Goal: Task Accomplishment & Management: Manage account settings

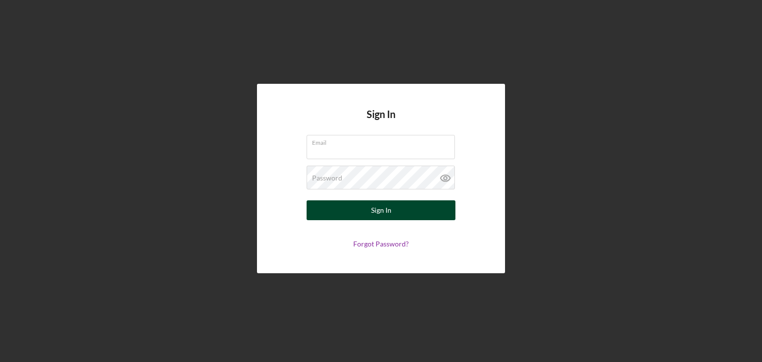
type input "[EMAIL_ADDRESS][DOMAIN_NAME]"
click at [382, 215] on div "Sign In" at bounding box center [381, 210] width 20 height 20
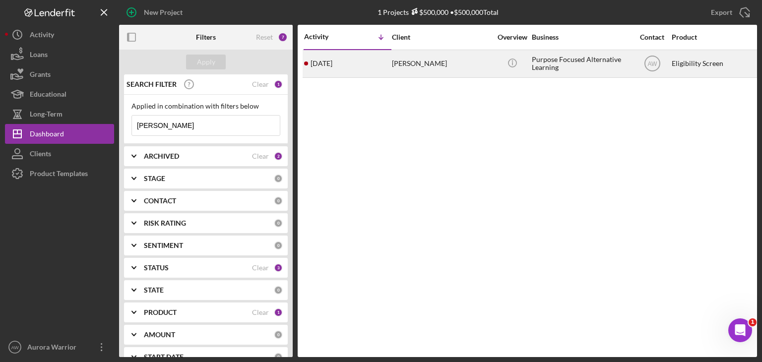
click at [425, 66] on div "[PERSON_NAME]" at bounding box center [441, 64] width 99 height 26
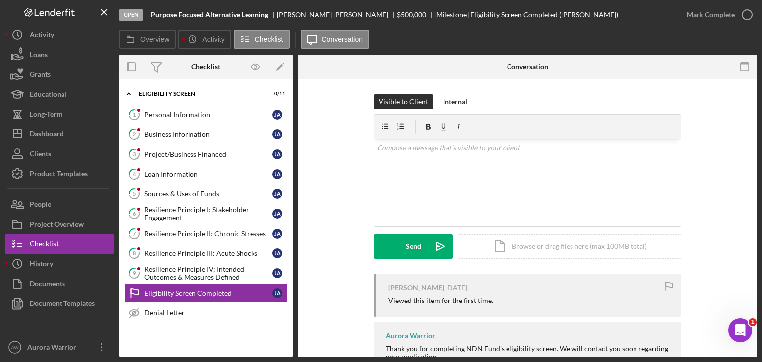
scroll to position [26, 0]
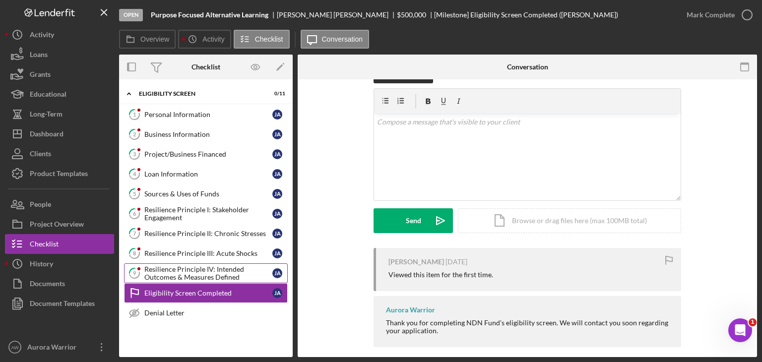
click at [185, 266] on div "Resilience Principle IV: Intended Outcomes & Measures Defined" at bounding box center [208, 273] width 128 height 16
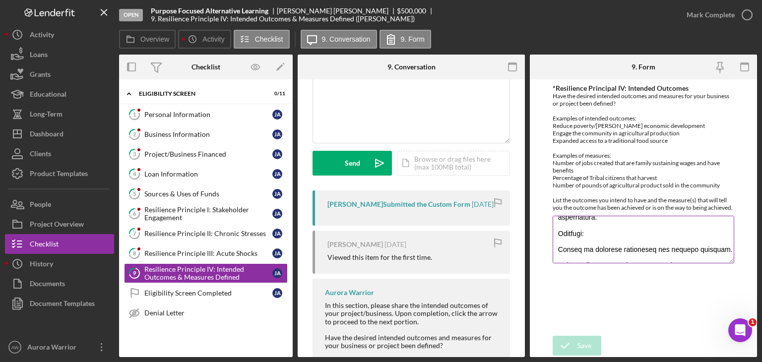
scroll to position [133, 0]
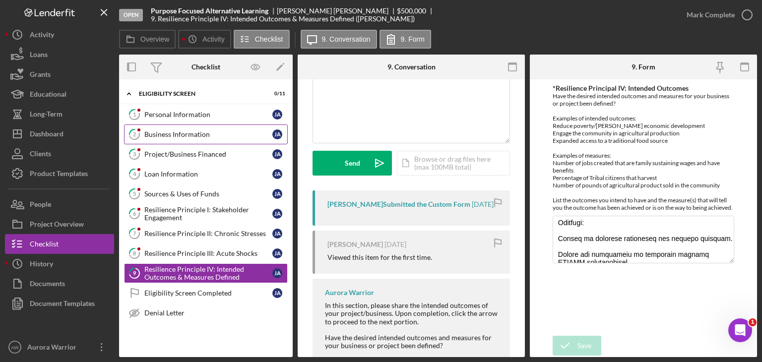
click at [216, 140] on link "2 Business Information [PERSON_NAME]" at bounding box center [206, 135] width 164 height 20
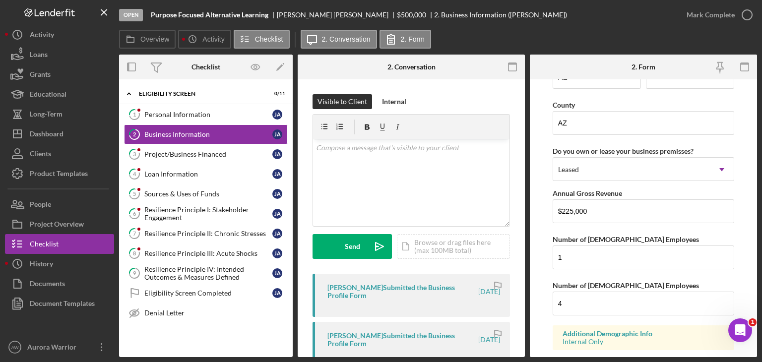
scroll to position [1012, 0]
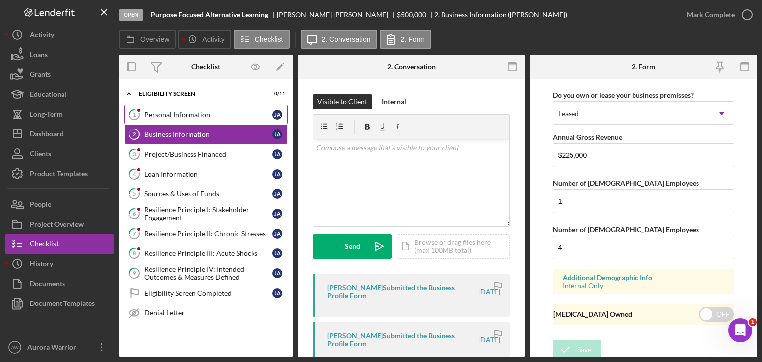
click at [210, 120] on link "1 Personal Information [PERSON_NAME]" at bounding box center [206, 115] width 164 height 20
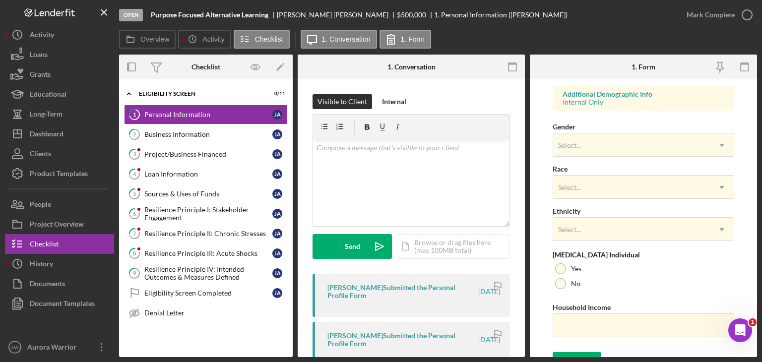
scroll to position [383, 0]
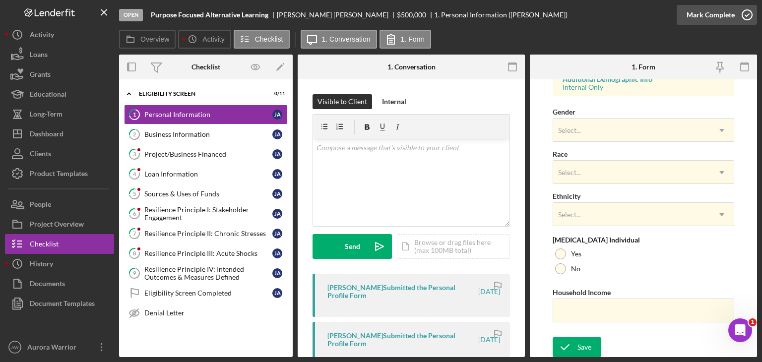
click at [731, 15] on div "Mark Complete" at bounding box center [711, 15] width 48 height 20
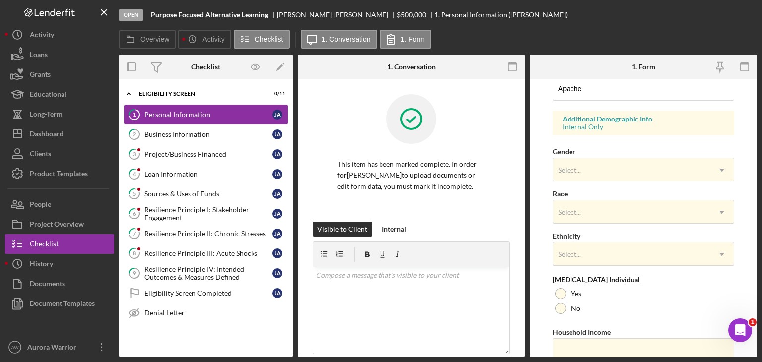
scroll to position [423, 0]
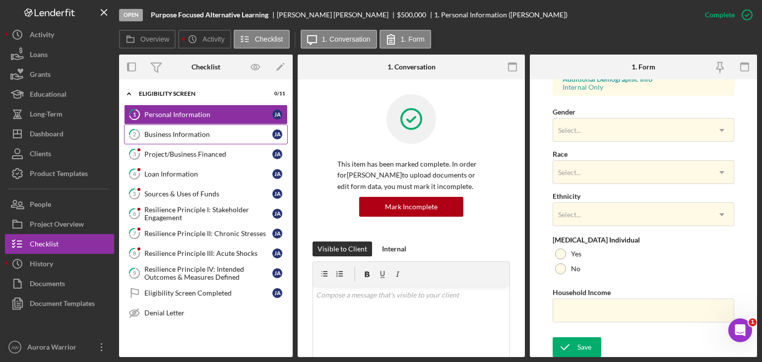
click at [228, 129] on link "2 Business Information [PERSON_NAME]" at bounding box center [206, 135] width 164 height 20
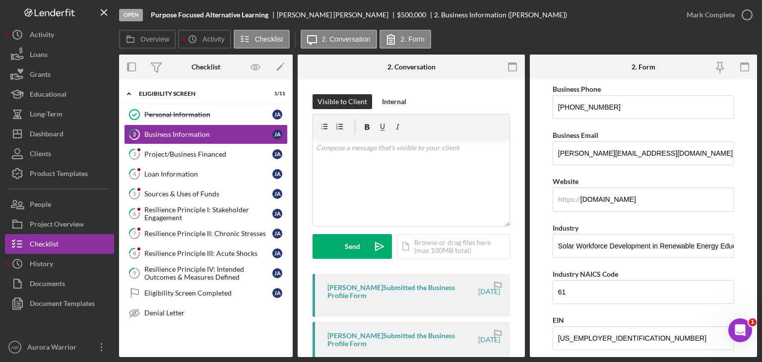
scroll to position [186, 0]
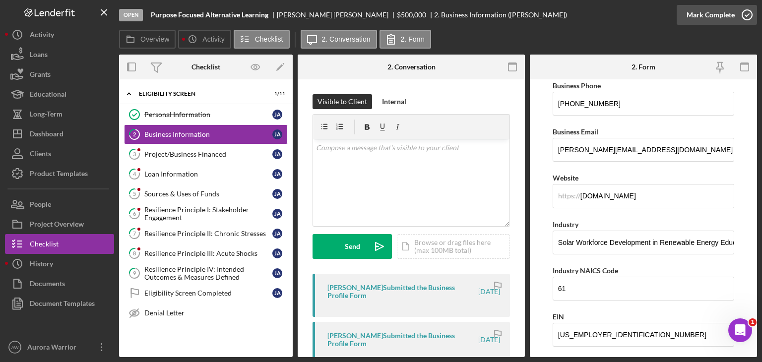
click at [740, 18] on icon "button" at bounding box center [747, 14] width 25 height 25
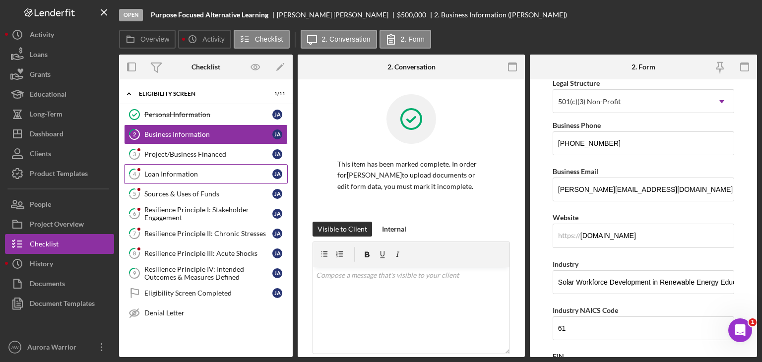
scroll to position [225, 0]
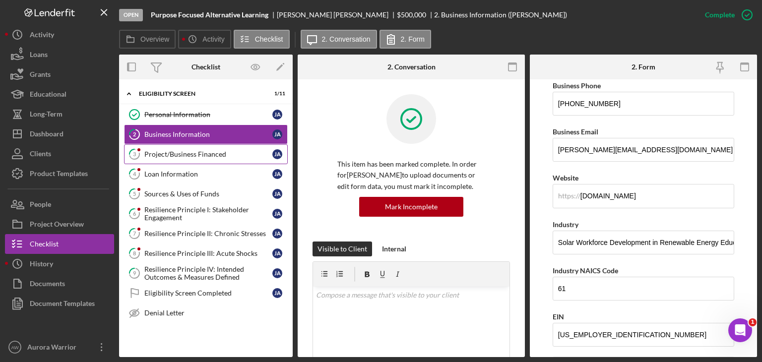
click at [191, 151] on div "Project/Business Financed" at bounding box center [208, 154] width 128 height 8
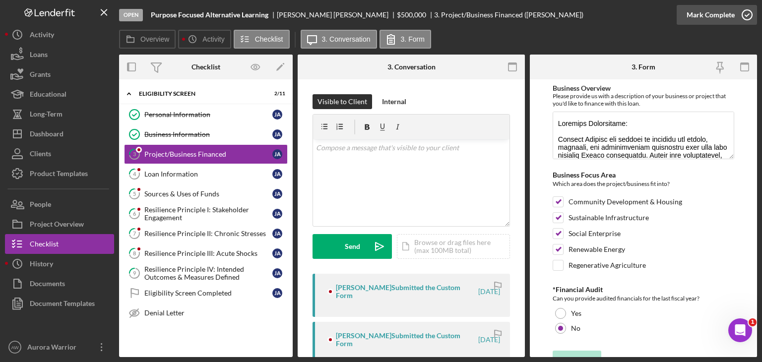
click at [735, 16] on icon "button" at bounding box center [747, 14] width 25 height 25
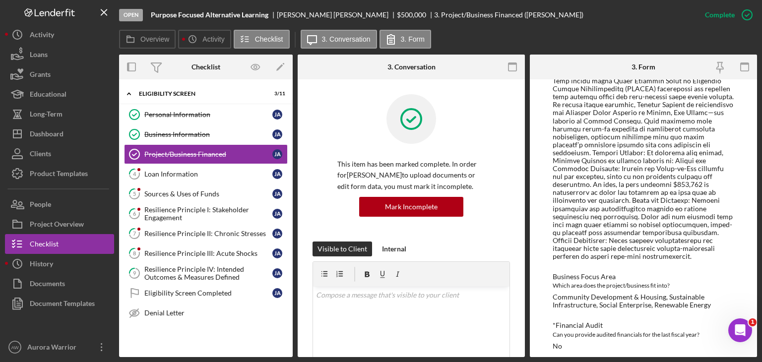
scroll to position [162, 0]
click at [212, 173] on div "Loan Information" at bounding box center [208, 174] width 128 height 8
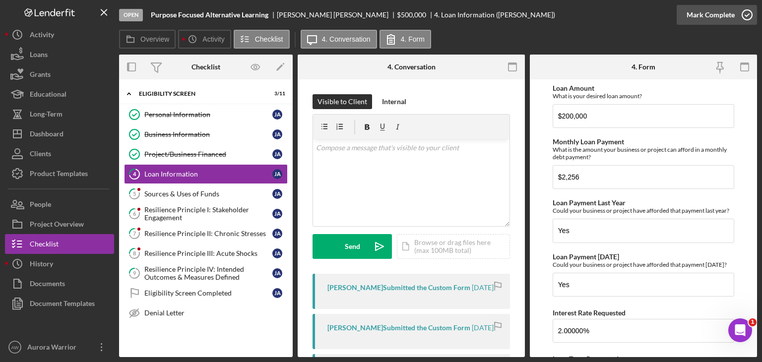
click at [740, 19] on icon "button" at bounding box center [747, 14] width 25 height 25
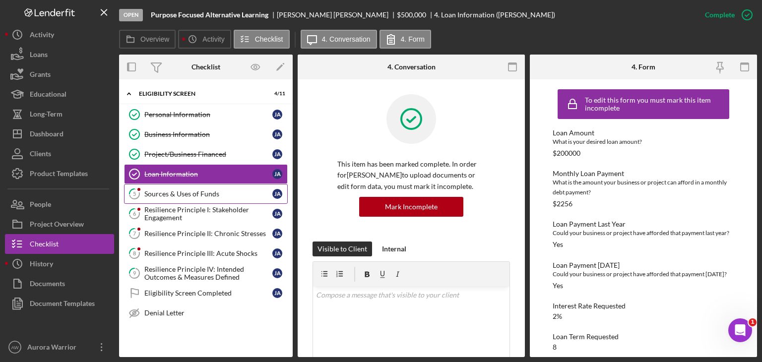
click at [206, 197] on div "Sources & Uses of Funds" at bounding box center [208, 194] width 128 height 8
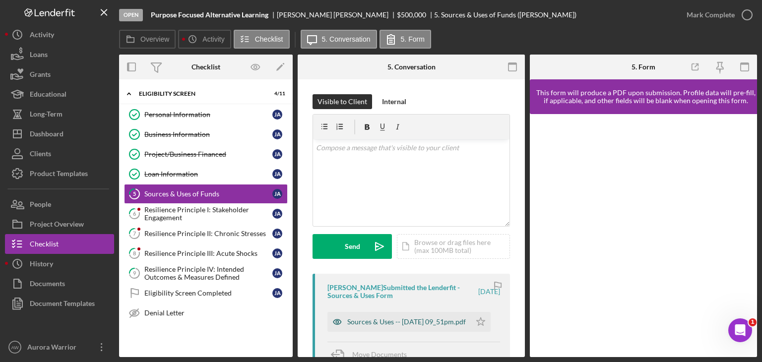
click at [412, 324] on div "Sources & Uses -- [DATE] 09_51pm.pdf" at bounding box center [406, 322] width 119 height 8
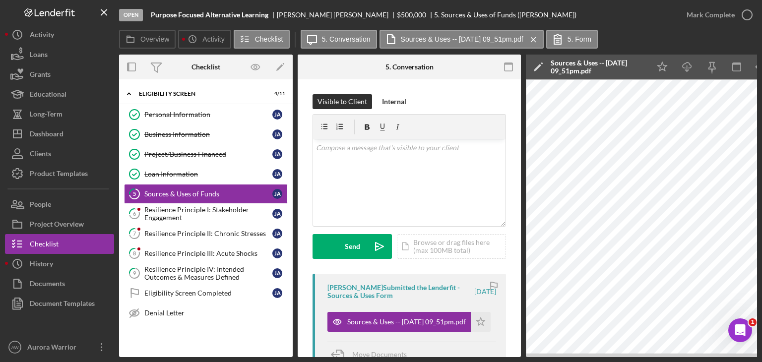
drag, startPoint x: 501, startPoint y: 16, endPoint x: 461, endPoint y: 3, distance: 41.7
click at [501, 16] on div "Open Purpose Focused Alternative Learning [PERSON_NAME] $500,000 $500,000 5. So…" at bounding box center [398, 15] width 558 height 30
click at [193, 216] on div "Resilience Principle I: Stakeholder Engagement" at bounding box center [208, 214] width 128 height 16
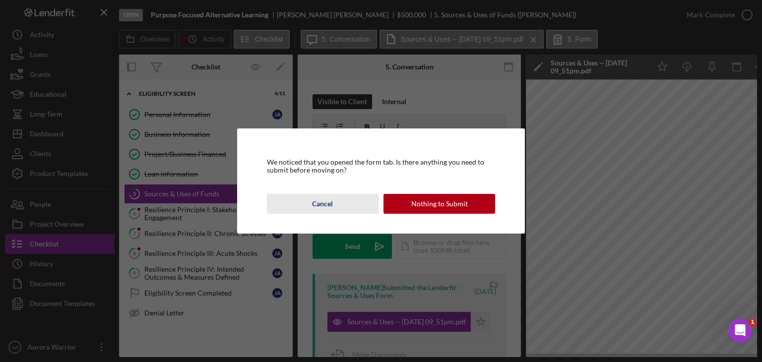
click at [326, 205] on div "Cancel" at bounding box center [322, 204] width 21 height 20
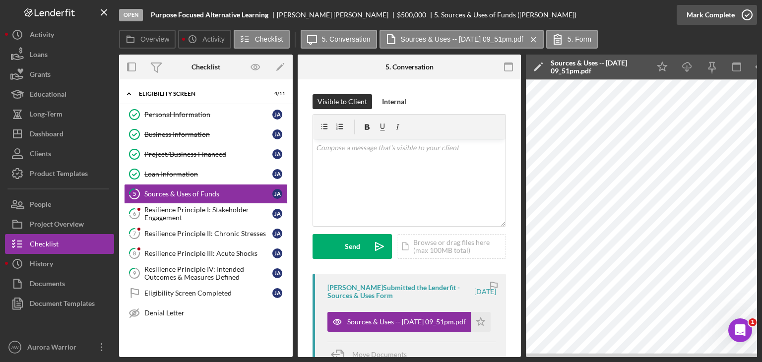
click at [744, 17] on icon "button" at bounding box center [747, 14] width 25 height 25
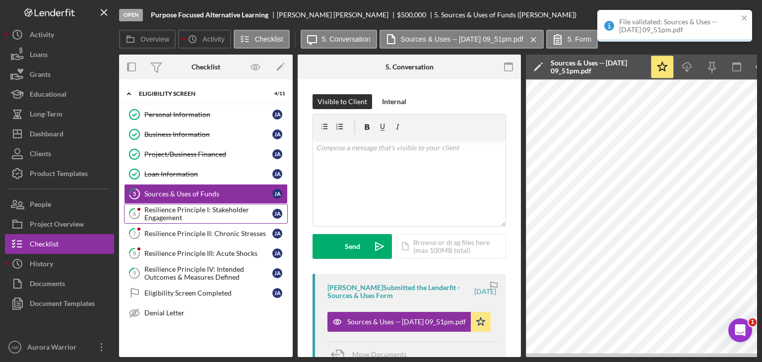
click at [222, 215] on div "Resilience Principle I: Stakeholder Engagement" at bounding box center [208, 214] width 128 height 16
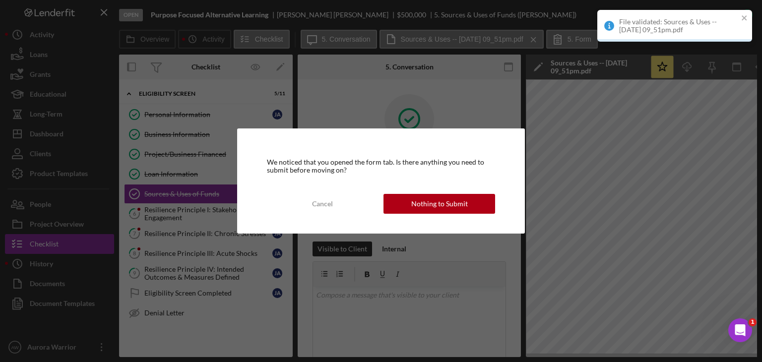
click at [408, 222] on div "We noticed that you opened the form tab. Is there anything you need to submit b…" at bounding box center [381, 181] width 288 height 105
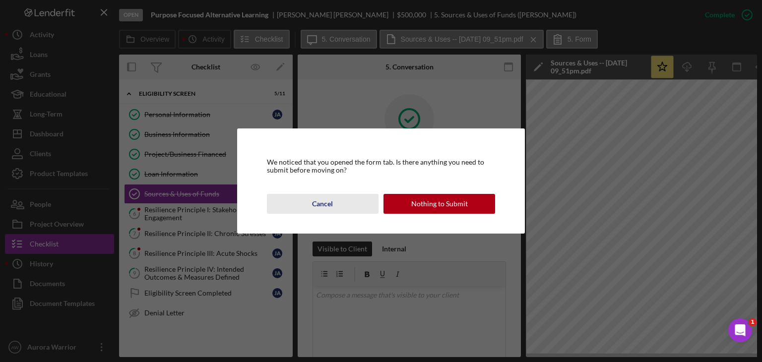
click at [329, 205] on div "Cancel" at bounding box center [322, 204] width 21 height 20
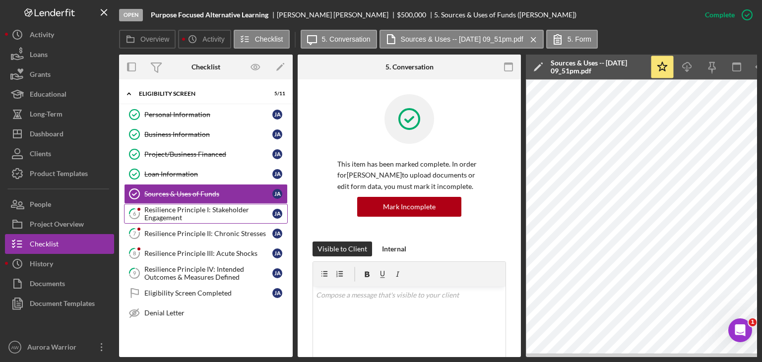
click at [234, 214] on div "Resilience Principle I: Stakeholder Engagement" at bounding box center [208, 214] width 128 height 16
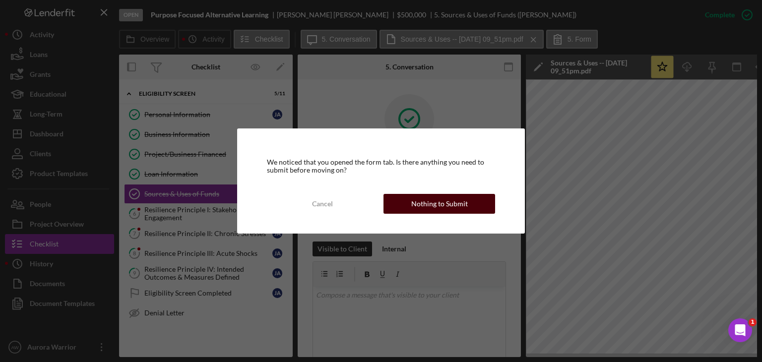
click at [446, 205] on div "Nothing to Submit" at bounding box center [439, 204] width 57 height 20
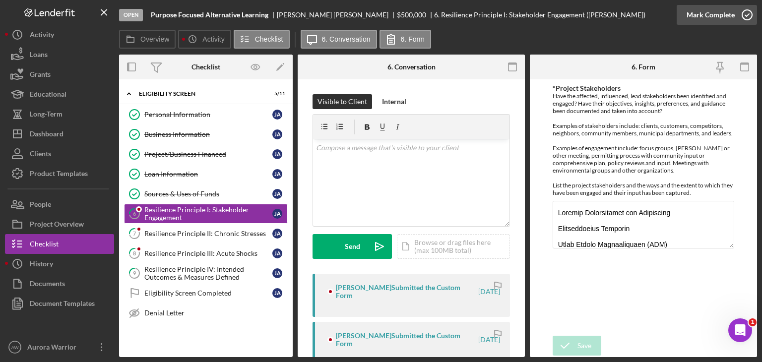
click at [746, 17] on icon "button" at bounding box center [747, 14] width 25 height 25
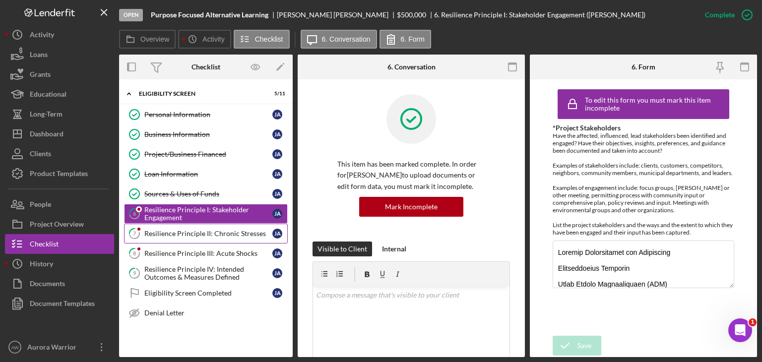
click at [236, 237] on link "7 Resilience Principle II: Chronic Stresses [PERSON_NAME]" at bounding box center [206, 234] width 164 height 20
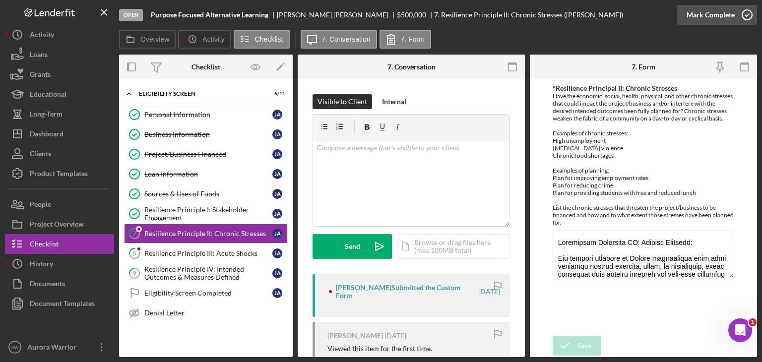
click at [734, 20] on button "Mark Complete" at bounding box center [717, 15] width 80 height 20
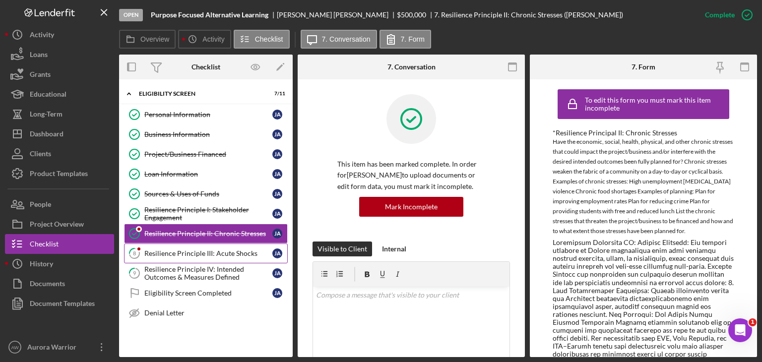
click at [194, 253] on div "Resilience Principle III: Acute Shocks" at bounding box center [208, 254] width 128 height 8
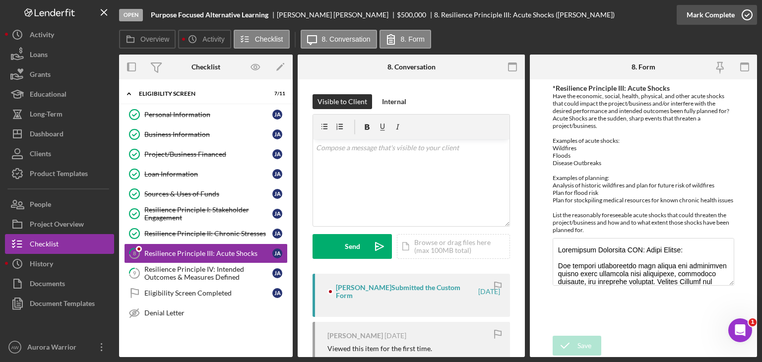
click at [733, 12] on div "Mark Complete" at bounding box center [711, 15] width 48 height 20
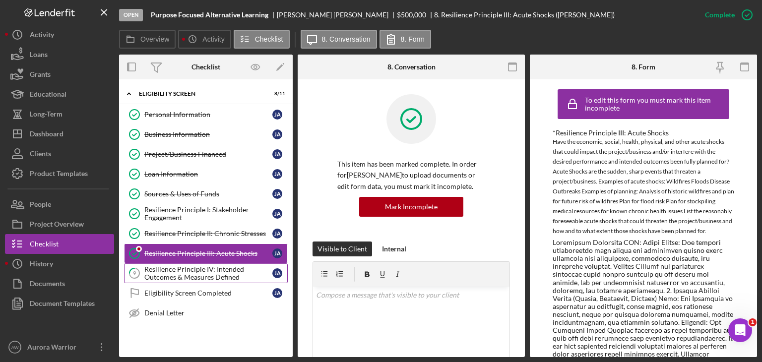
click at [228, 277] on div "Resilience Principle IV: Intended Outcomes & Measures Defined" at bounding box center [208, 273] width 128 height 16
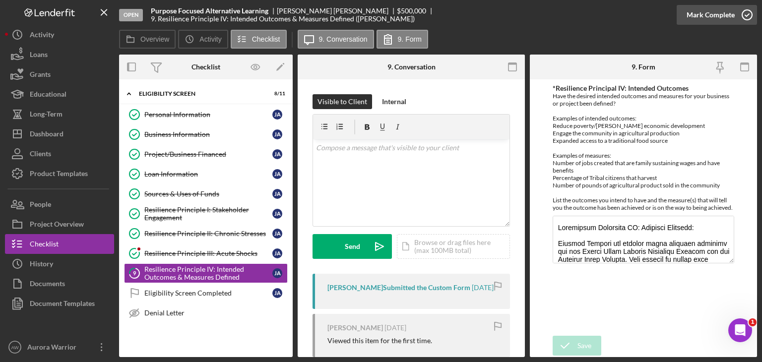
click at [741, 15] on icon "button" at bounding box center [747, 14] width 25 height 25
